Goal: Task Accomplishment & Management: Use online tool/utility

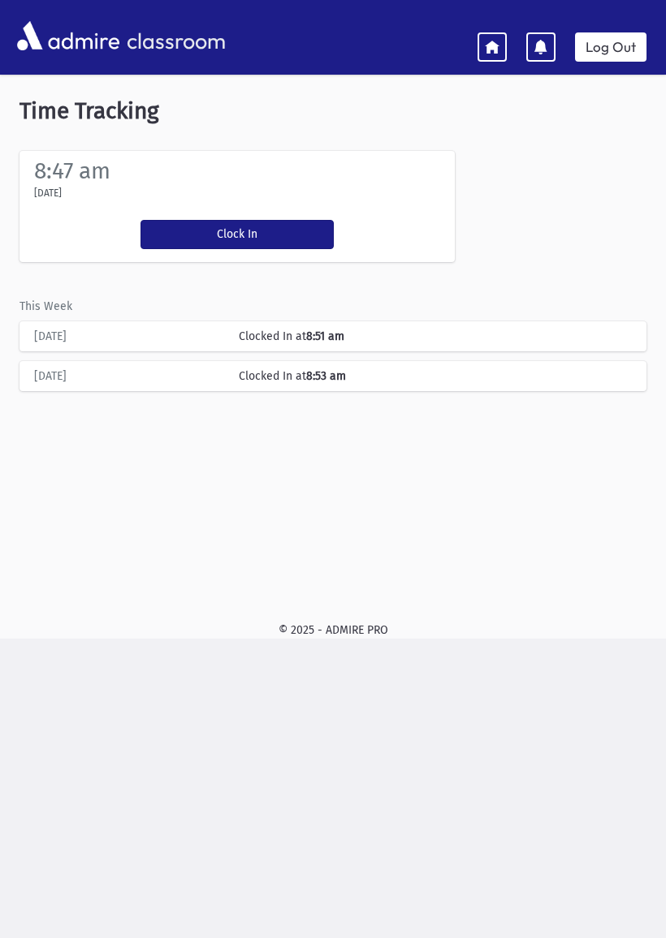
scroll to position [32, 0]
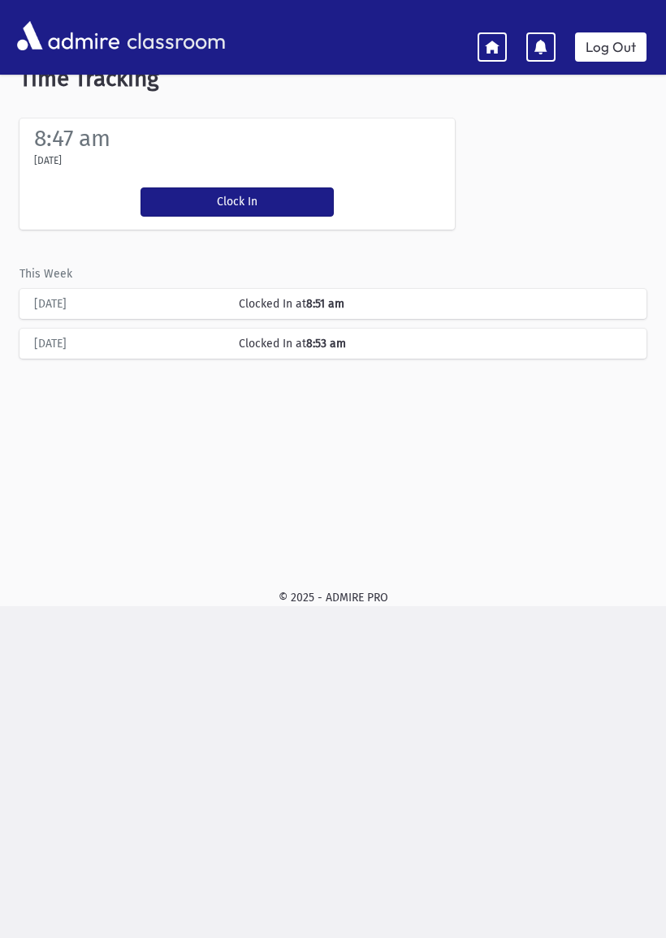
click at [612, 50] on link "Log Out" at bounding box center [610, 46] width 71 height 29
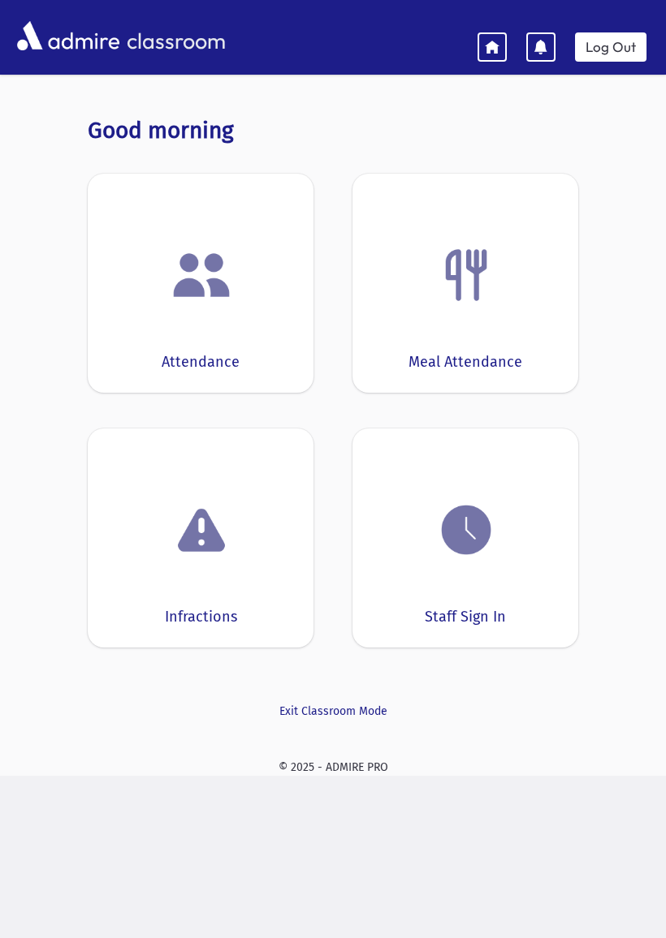
click at [627, 40] on link "Log Out" at bounding box center [610, 46] width 71 height 29
click at [492, 558] on img at bounding box center [466, 530] width 62 height 62
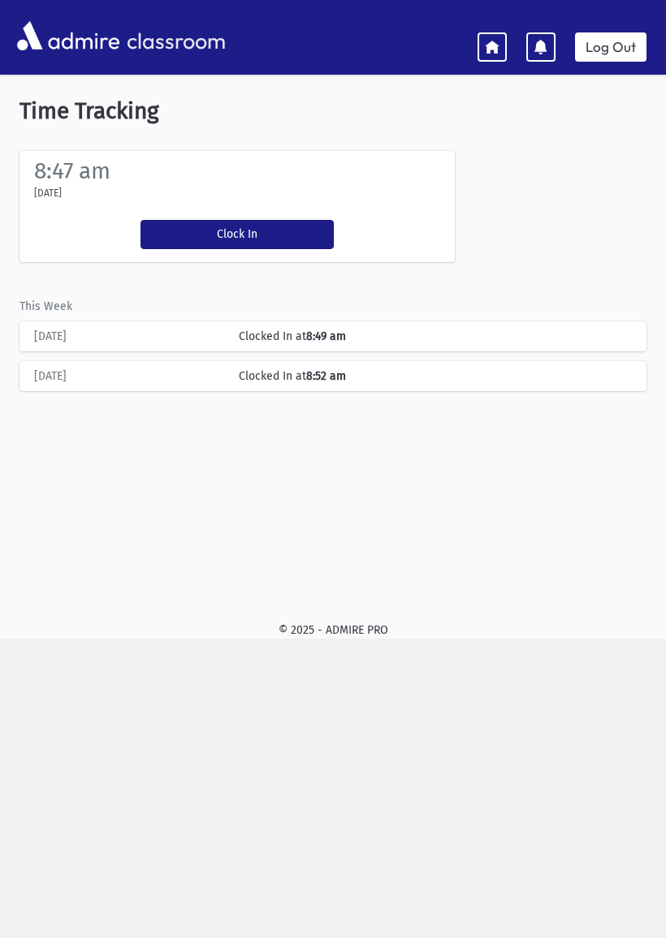
click at [260, 222] on button "Clock In" at bounding box center [236, 234] width 193 height 29
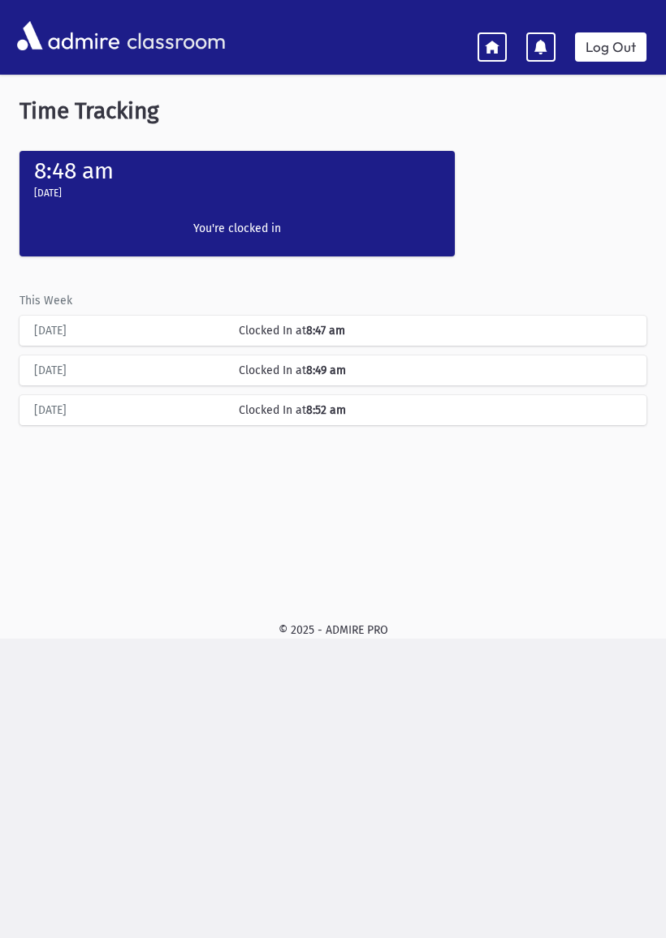
click at [491, 53] on icon at bounding box center [492, 46] width 15 height 15
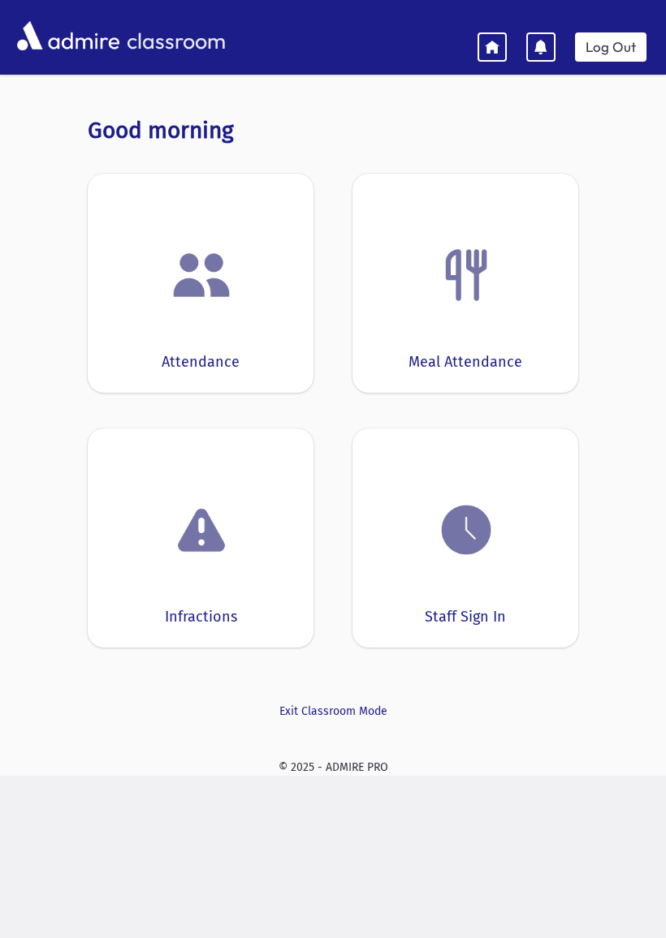
click at [461, 539] on img at bounding box center [466, 530] width 62 height 62
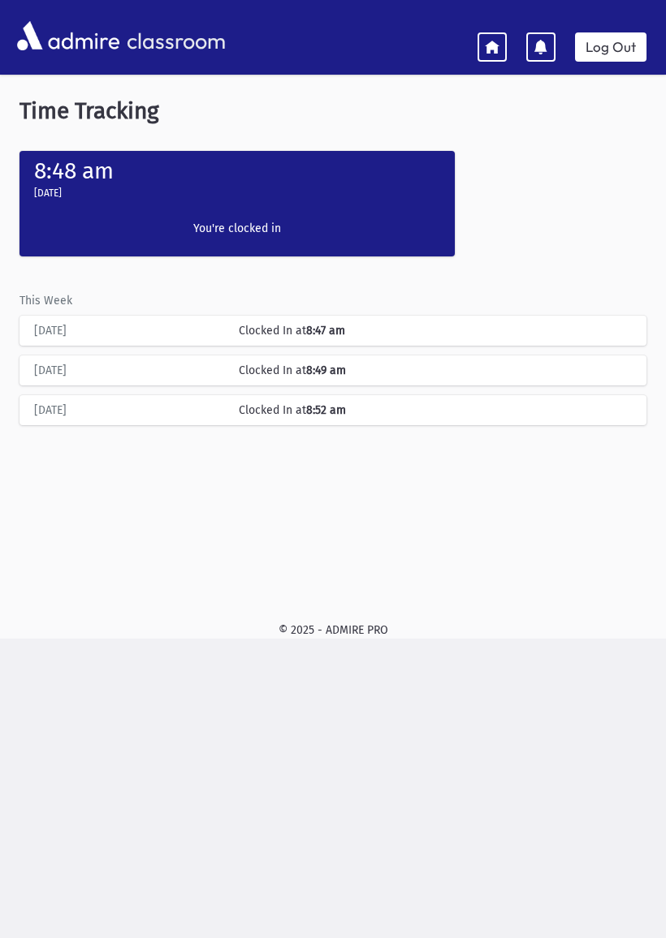
click at [610, 46] on link "Log Out" at bounding box center [610, 46] width 71 height 29
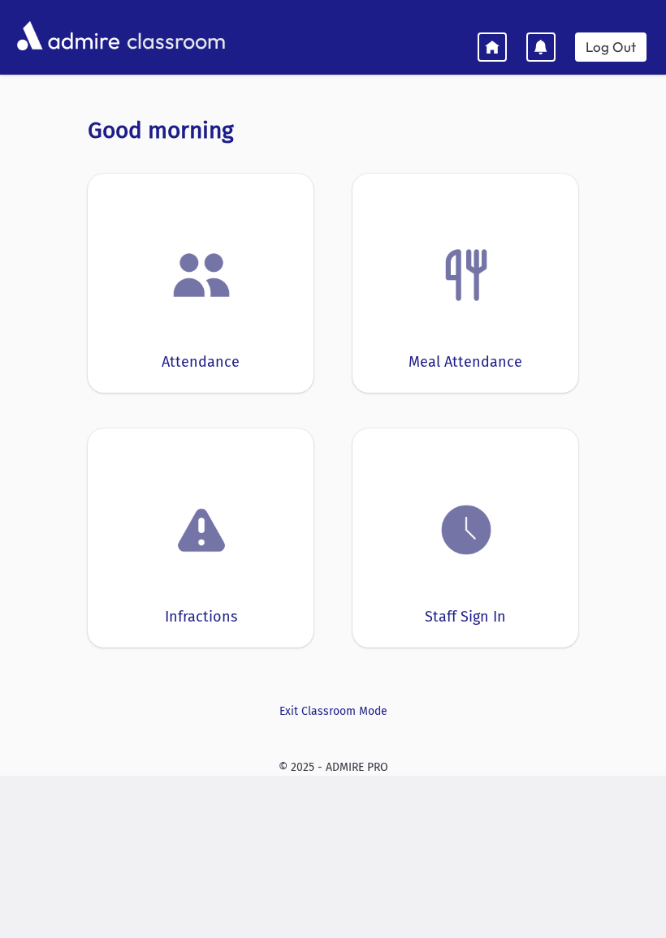
click at [480, 538] on img at bounding box center [466, 530] width 62 height 62
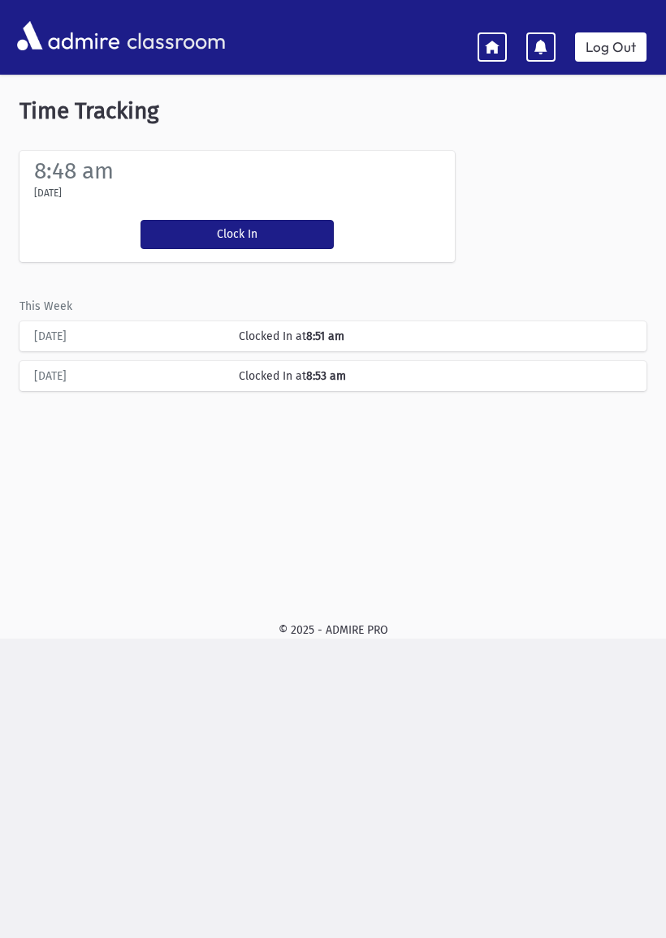
click at [261, 221] on button "Clock In" at bounding box center [236, 234] width 193 height 29
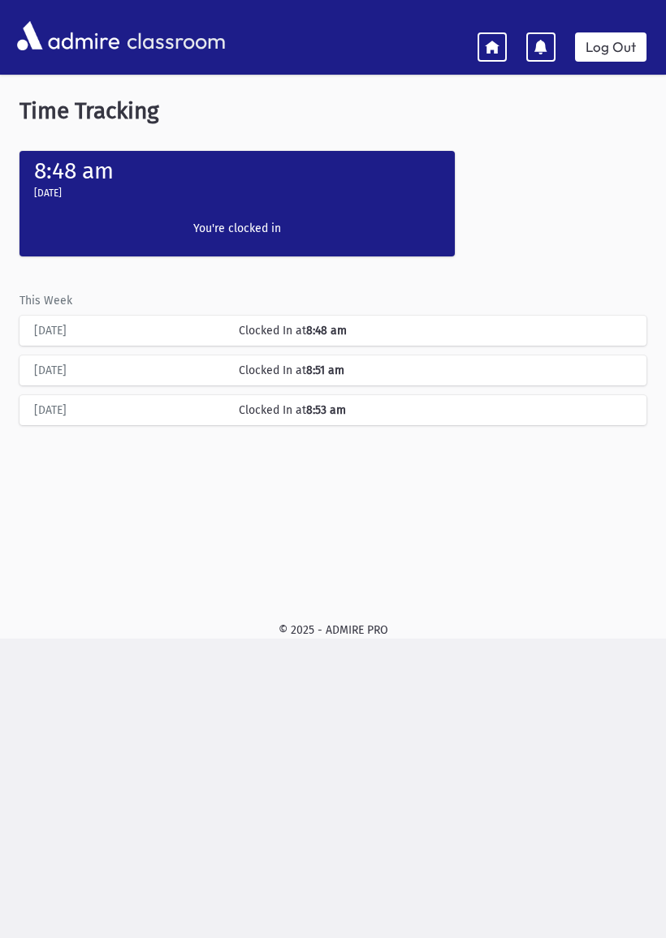
click at [489, 37] on link at bounding box center [491, 46] width 29 height 29
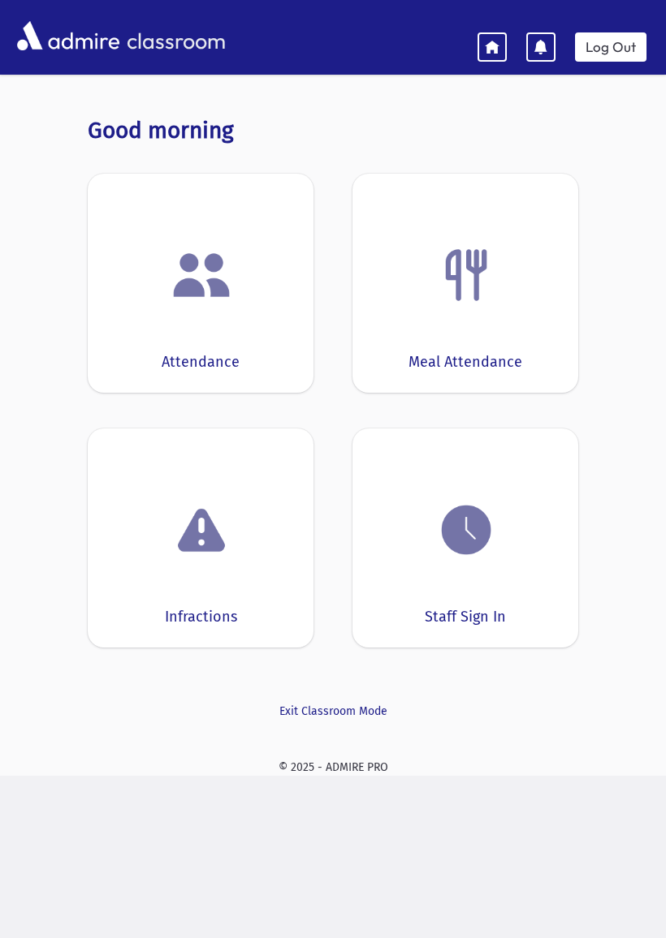
click at [502, 44] on link at bounding box center [491, 46] width 29 height 29
